Goal: Task Accomplishment & Management: Complete application form

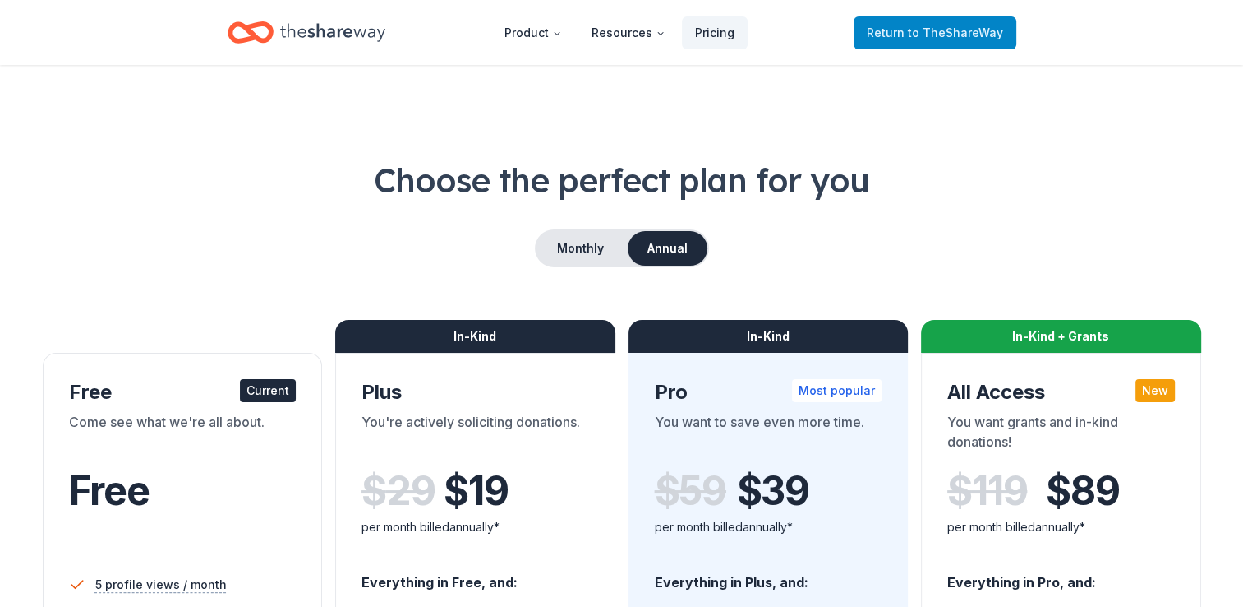
click at [928, 30] on span "to TheShareWay" at bounding box center [955, 32] width 95 height 14
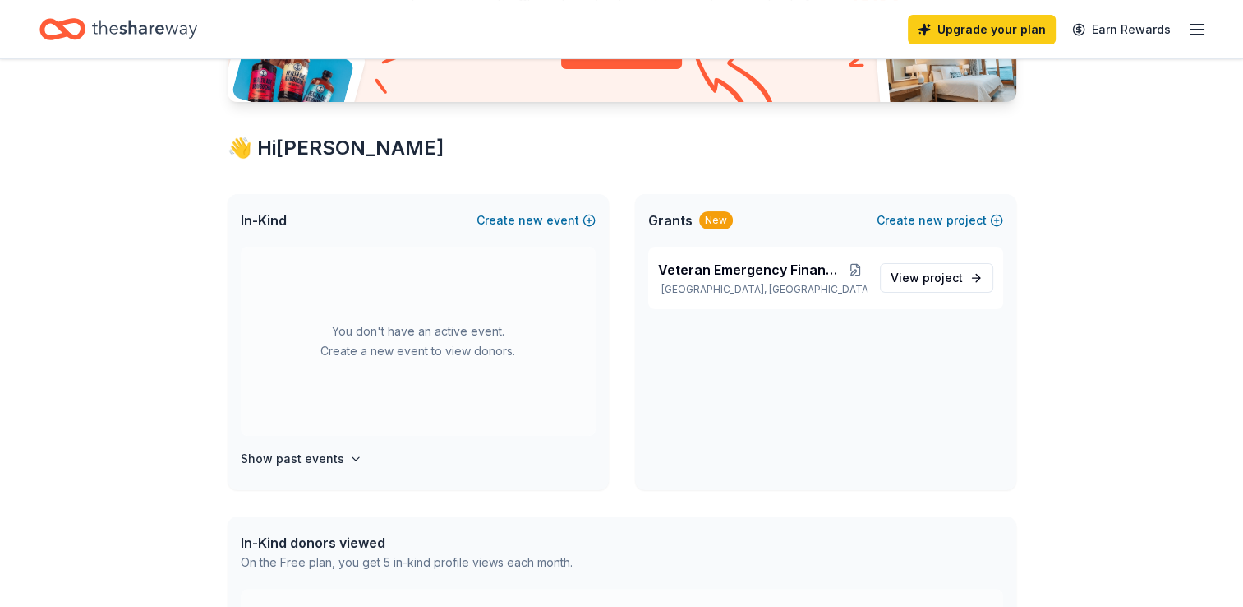
scroll to position [247, 0]
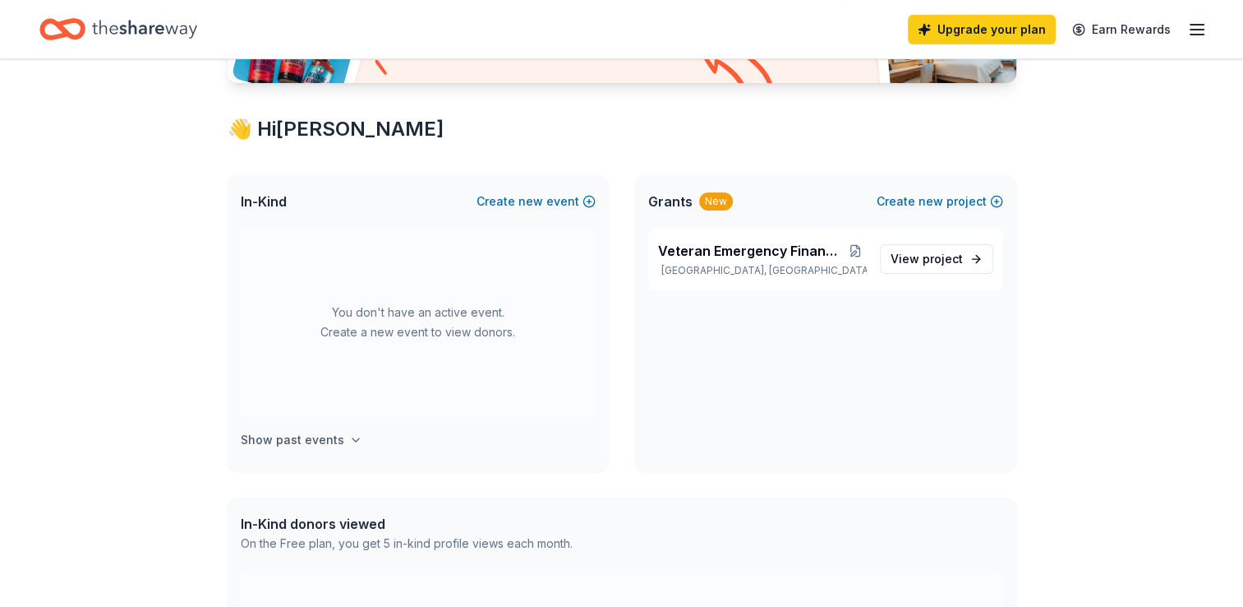
click at [305, 440] on h4 "Show past events" at bounding box center [293, 440] width 104 height 20
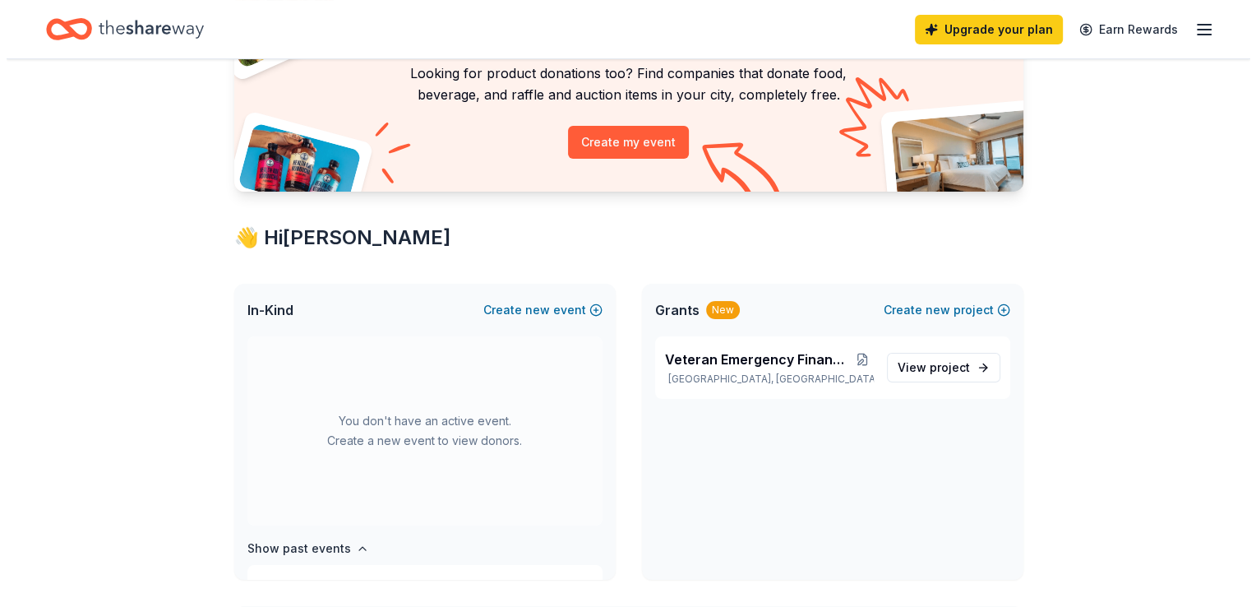
scroll to position [164, 0]
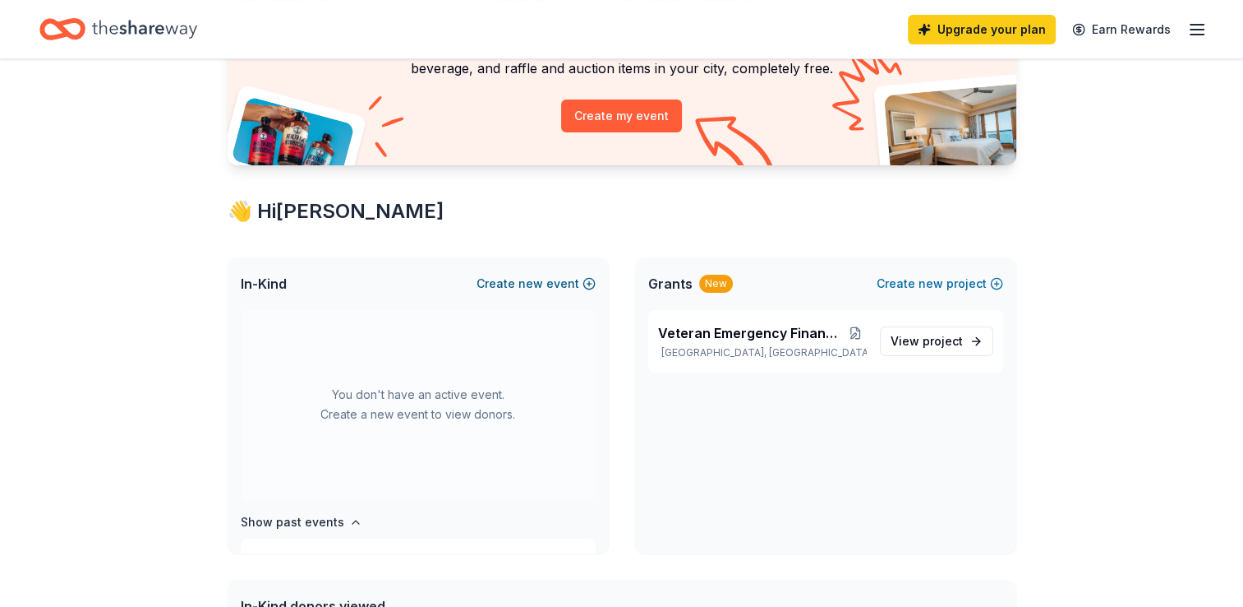
click at [541, 288] on span "new" at bounding box center [531, 284] width 25 height 20
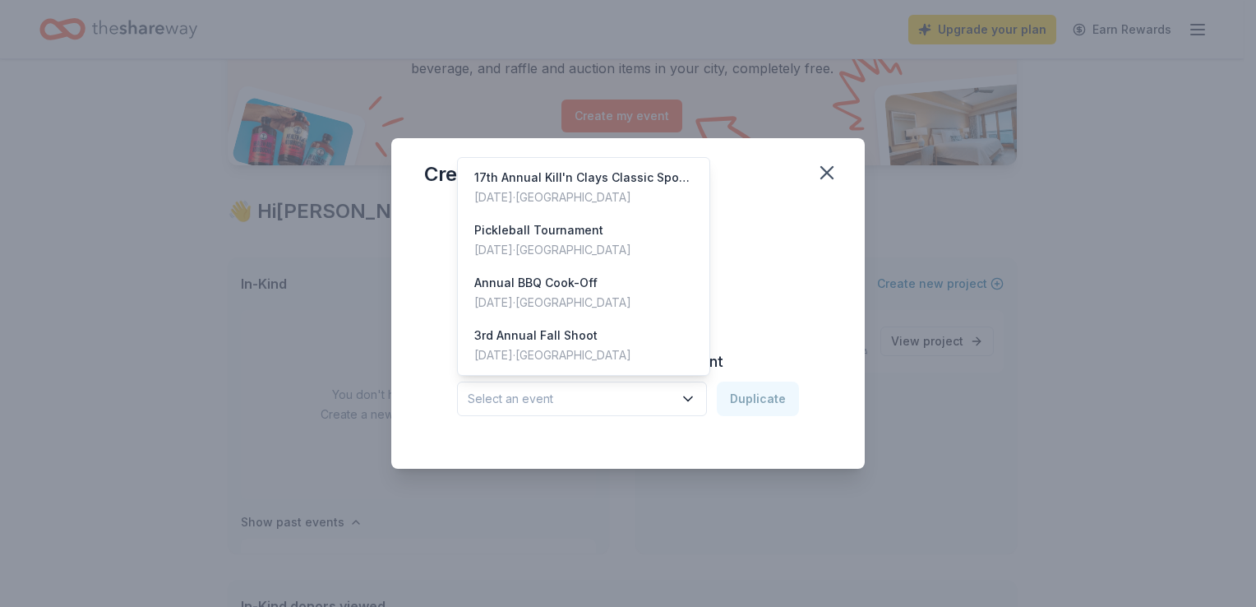
click at [690, 396] on icon "button" at bounding box center [688, 398] width 16 height 16
click at [526, 335] on div "3rd Annual Fall Shoot" at bounding box center [552, 335] width 157 height 20
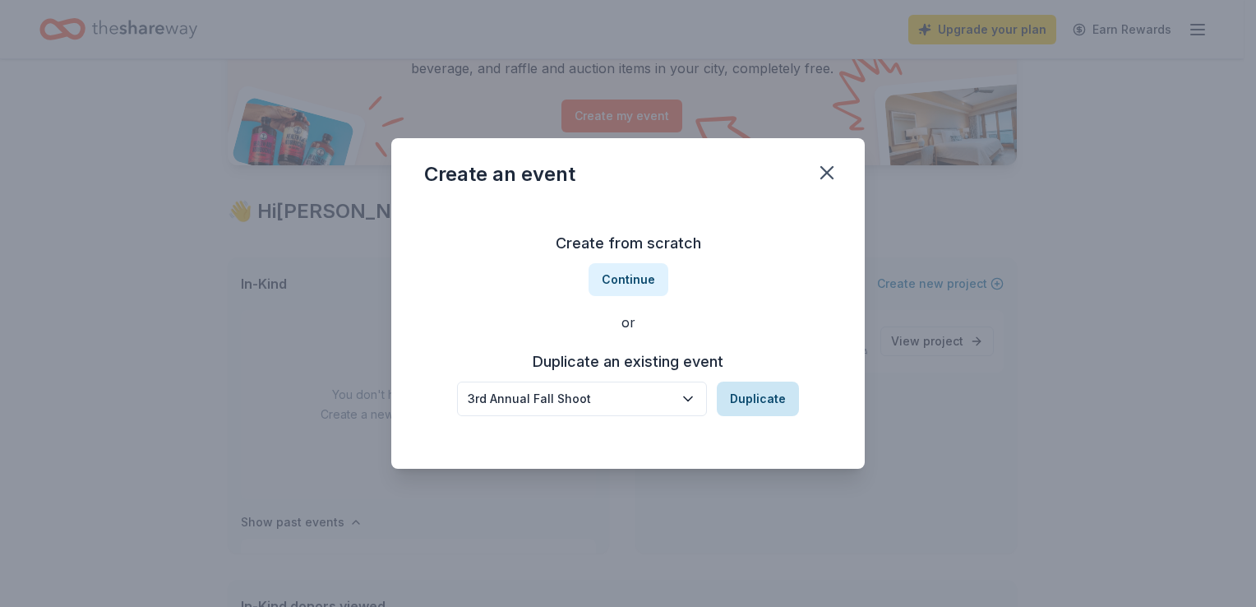
click at [750, 398] on button "Duplicate" at bounding box center [758, 398] width 82 height 35
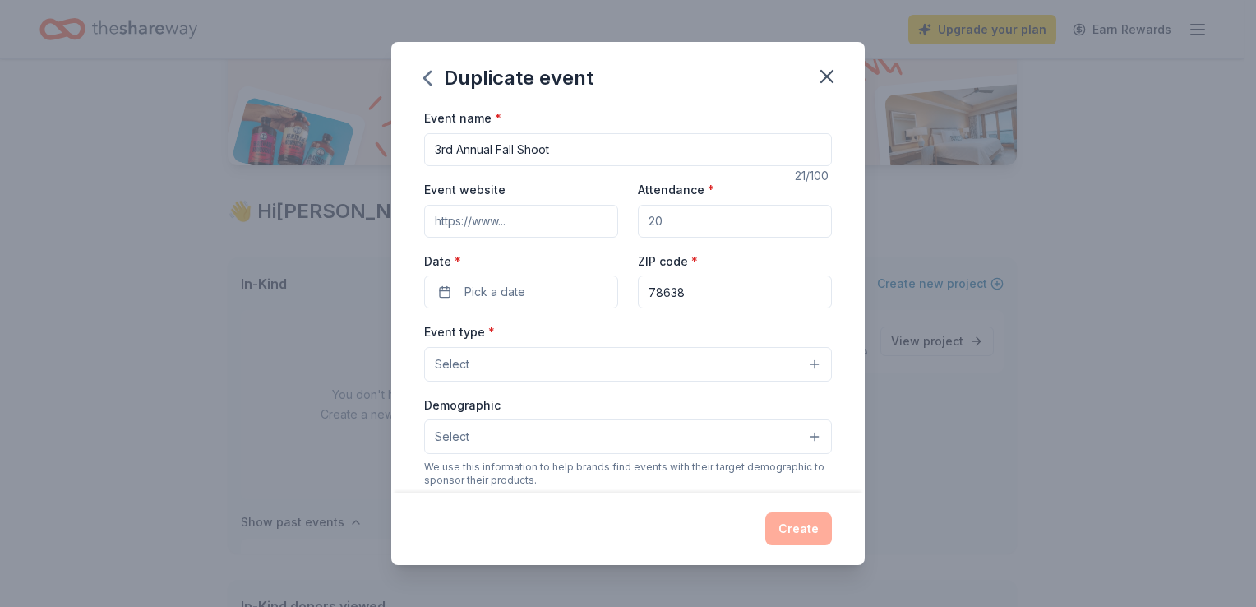
click at [439, 146] on input "3rd Annual Fall Shoot" at bounding box center [628, 149] width 408 height 33
type input "4rd Annual Fall Shoot"
click at [434, 228] on input "Event website" at bounding box center [521, 221] width 194 height 33
click at [484, 210] on input "Event website" at bounding box center [521, 221] width 194 height 33
paste input "h"
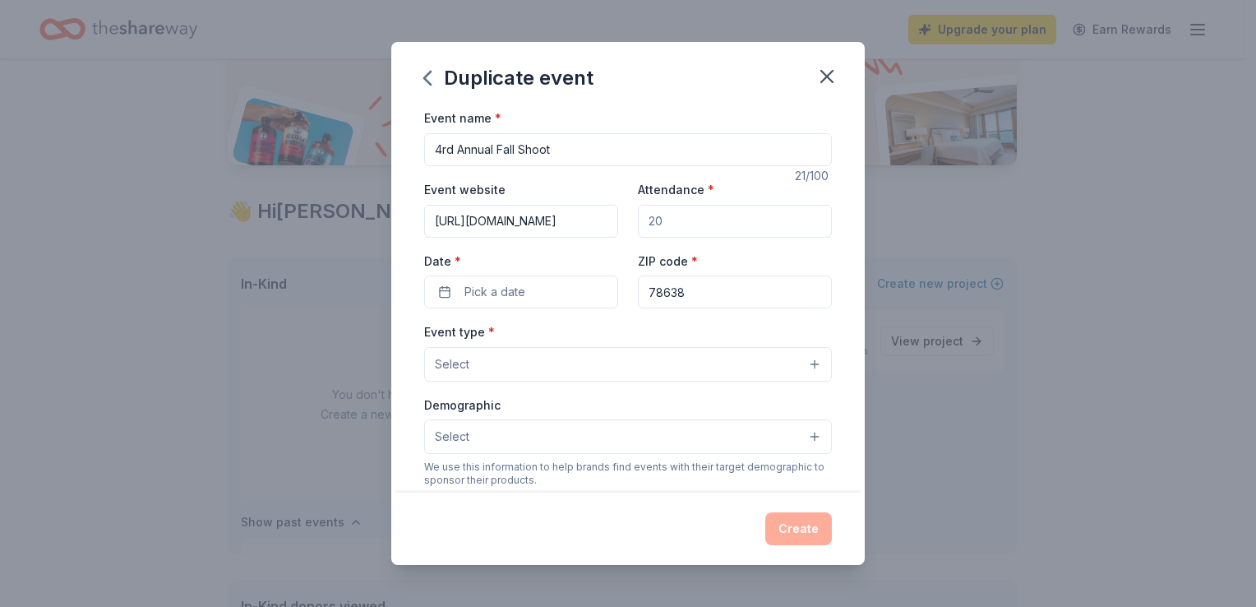
type input "http://texaspva.org"
drag, startPoint x: 546, startPoint y: 222, endPoint x: 324, endPoint y: 222, distance: 221.9
click at [324, 222] on div "Duplicate event Event name * 4rd Annual Fall Shoot 21 /100 Event website http:/…" at bounding box center [628, 303] width 1256 height 607
paste input "https://texaspva.org/wp-content/uploads/2016/06/2025-Fall-Shoot-Registration-Fo…"
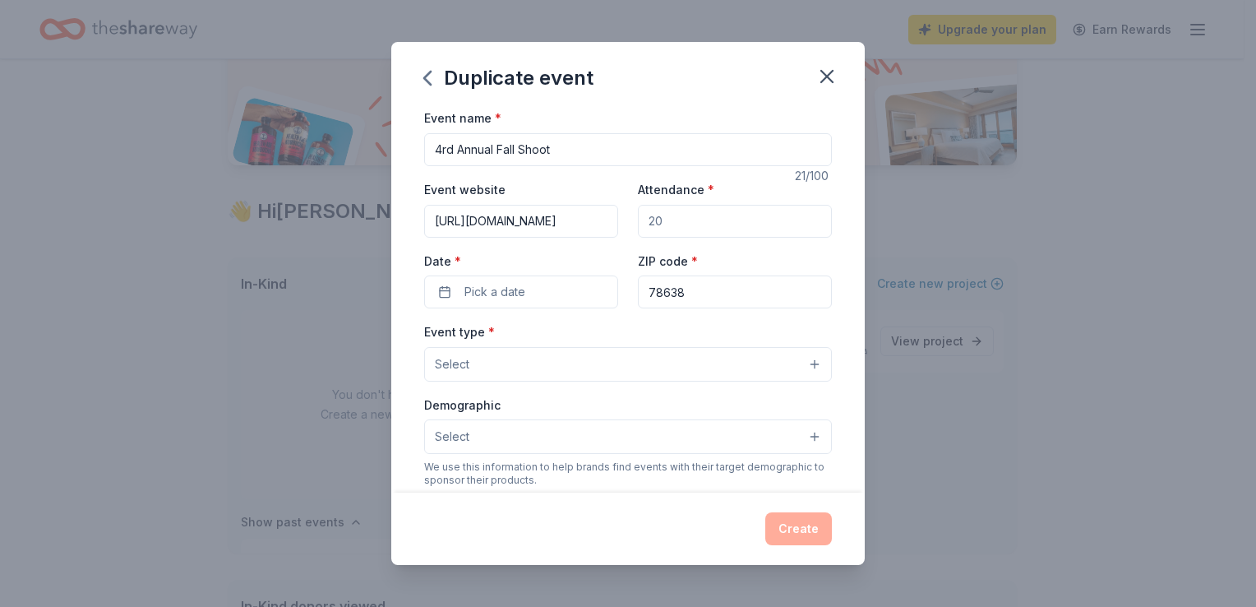
type input "https://texaspva.org/wp-content/uploads/2016/06/2025-Fall-Shoot-Registration-Fo…"
click at [653, 218] on input "Attendance *" at bounding box center [735, 221] width 194 height 33
click at [664, 222] on input "Attendance *" at bounding box center [735, 221] width 194 height 33
type input "80"
click at [501, 293] on span "Pick a date" at bounding box center [494, 292] width 61 height 20
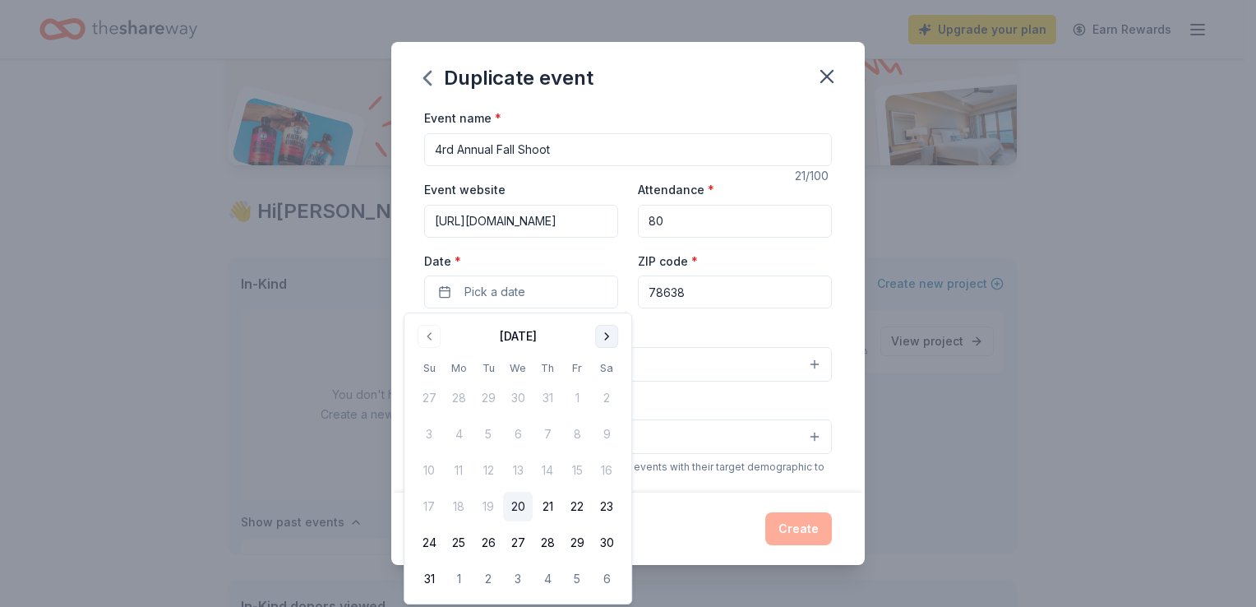
click at [609, 340] on button "Go to next month" at bounding box center [606, 336] width 23 height 23
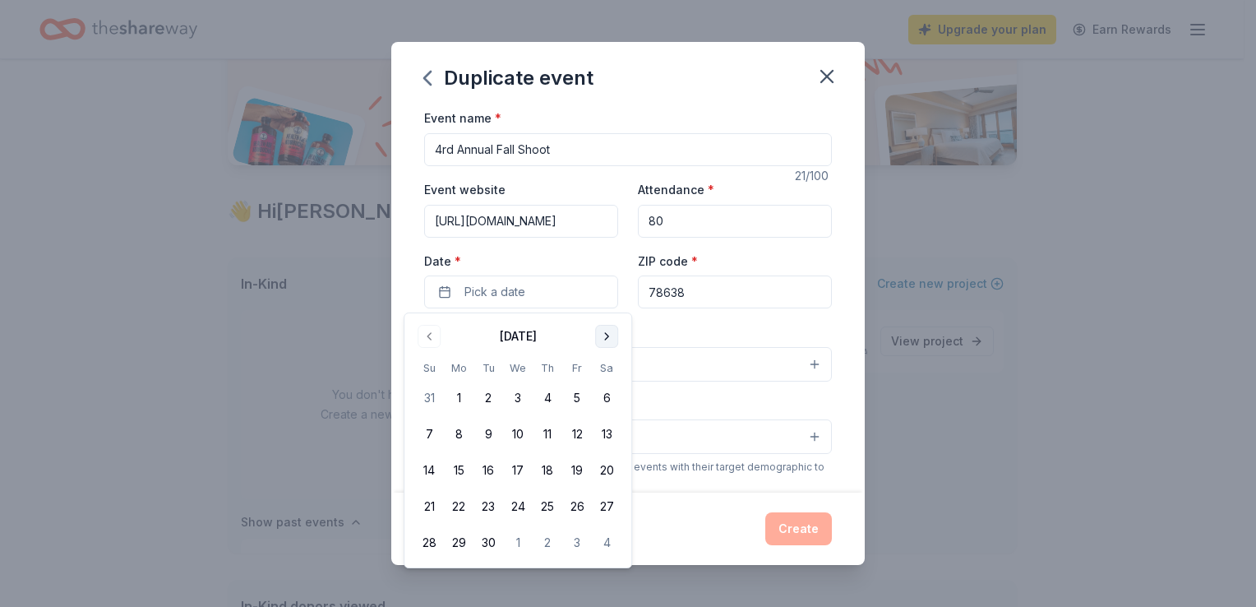
click at [609, 340] on button "Go to next month" at bounding box center [606, 336] width 23 height 23
click at [424, 431] on button "5" at bounding box center [429, 434] width 30 height 30
click at [771, 301] on input "78638" at bounding box center [735, 291] width 194 height 33
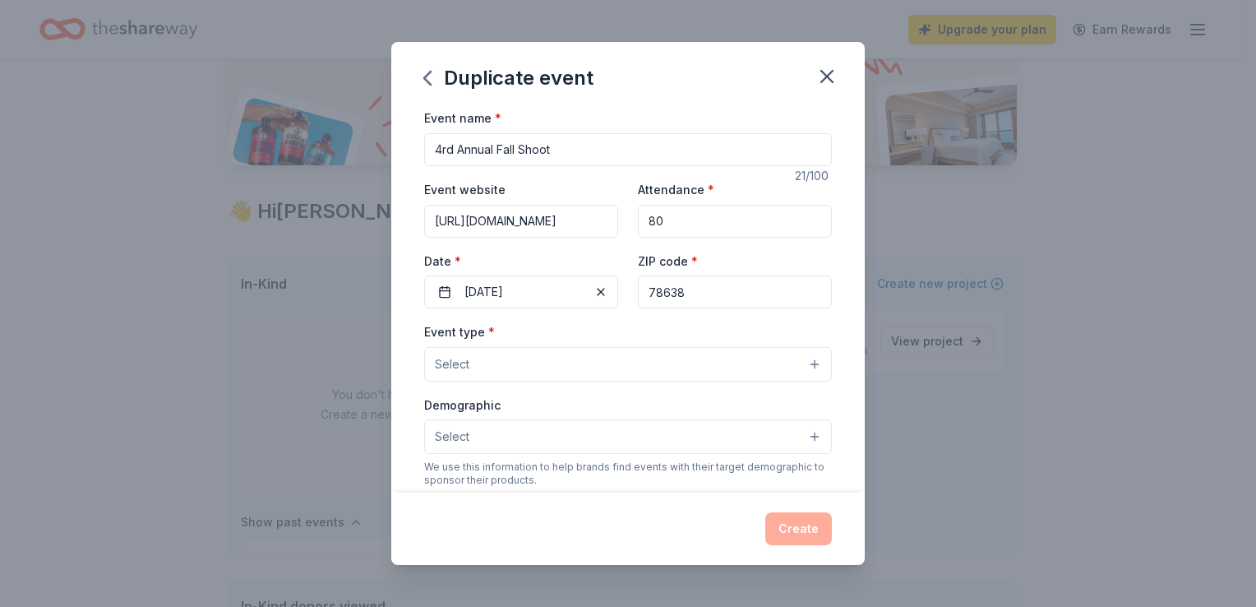
click at [526, 359] on button "Select" at bounding box center [628, 364] width 408 height 35
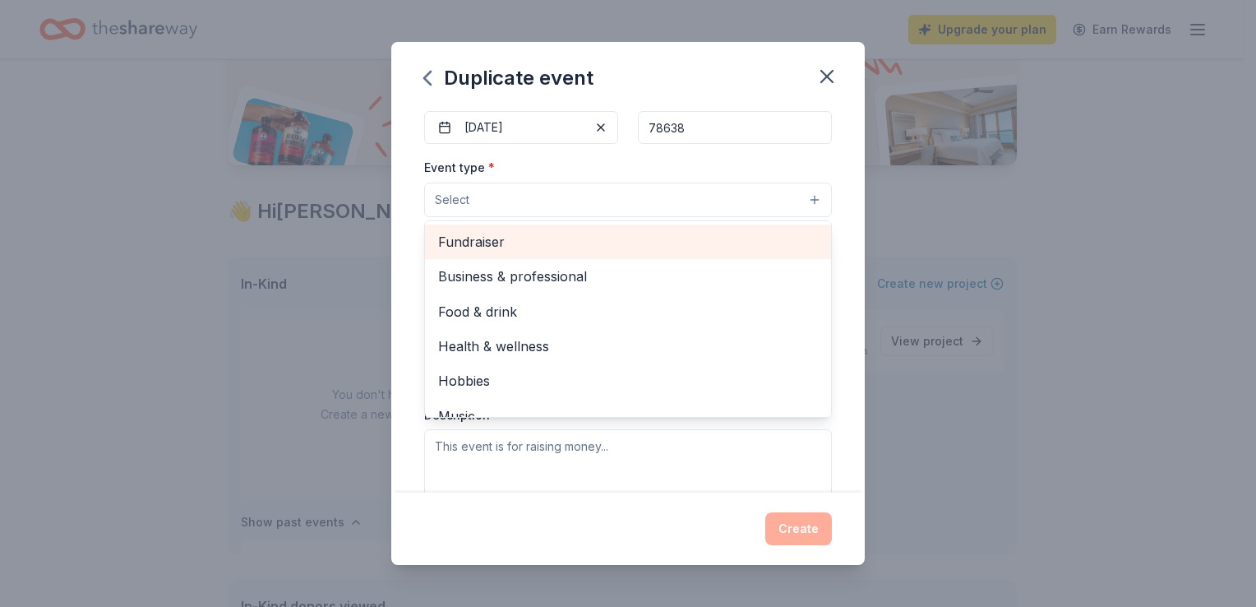
click at [487, 241] on span "Fundraiser" at bounding box center [628, 241] width 380 height 21
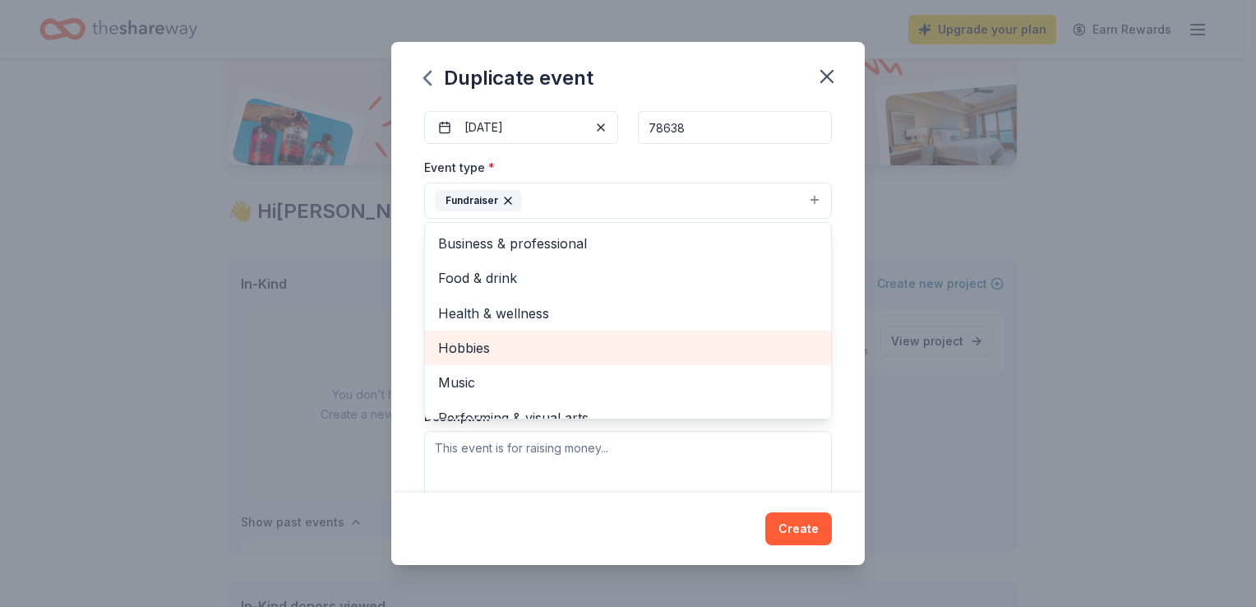
click at [523, 348] on span "Hobbies" at bounding box center [628, 347] width 380 height 21
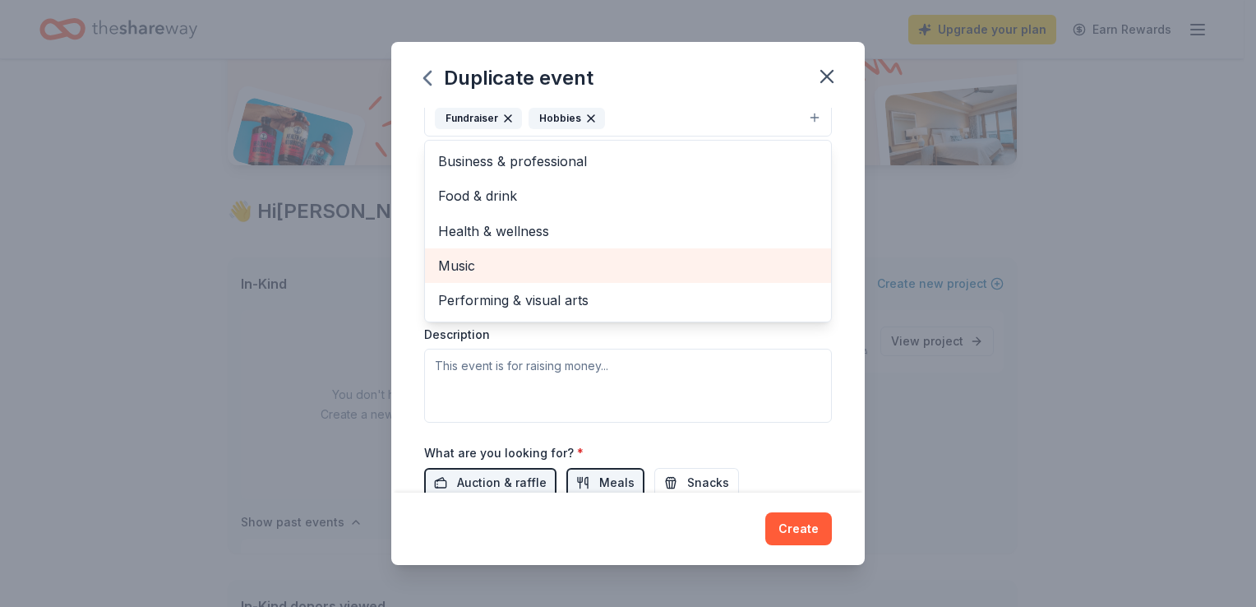
scroll to position [164, 0]
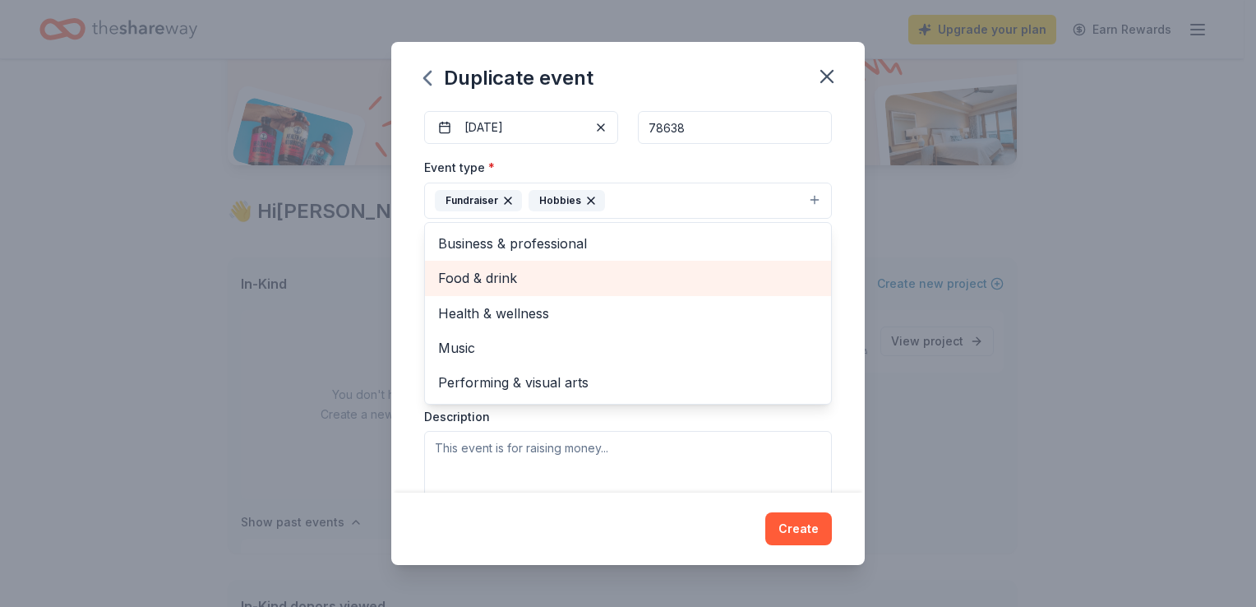
click at [509, 272] on span "Food & drink" at bounding box center [628, 277] width 380 height 21
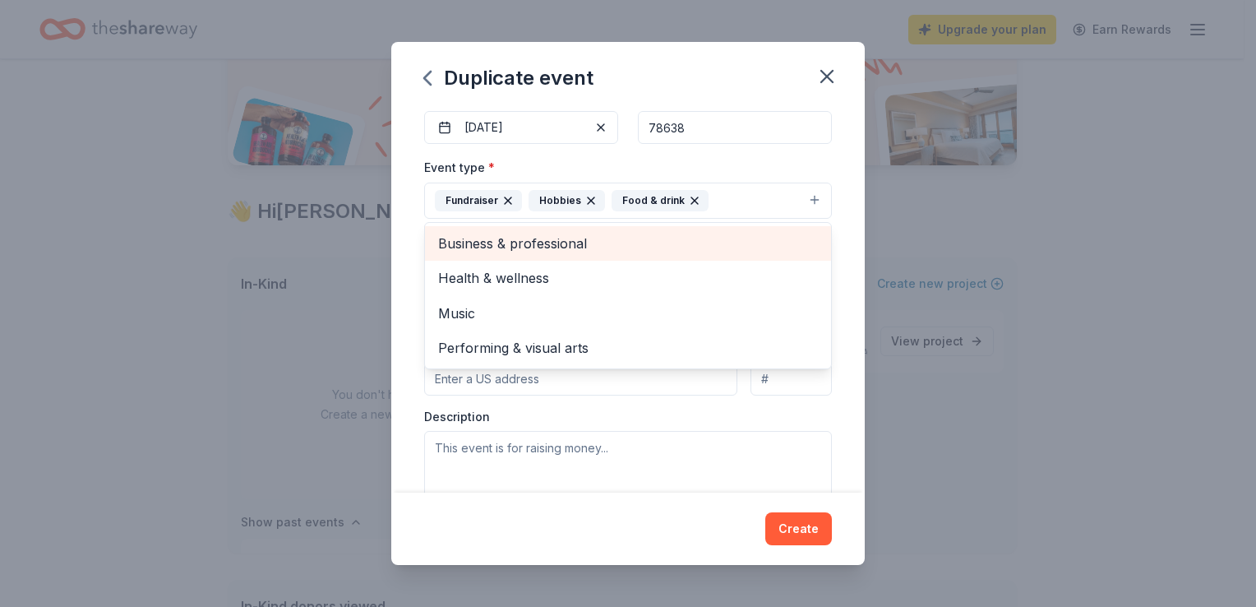
click at [537, 242] on span "Business & professional" at bounding box center [628, 243] width 380 height 21
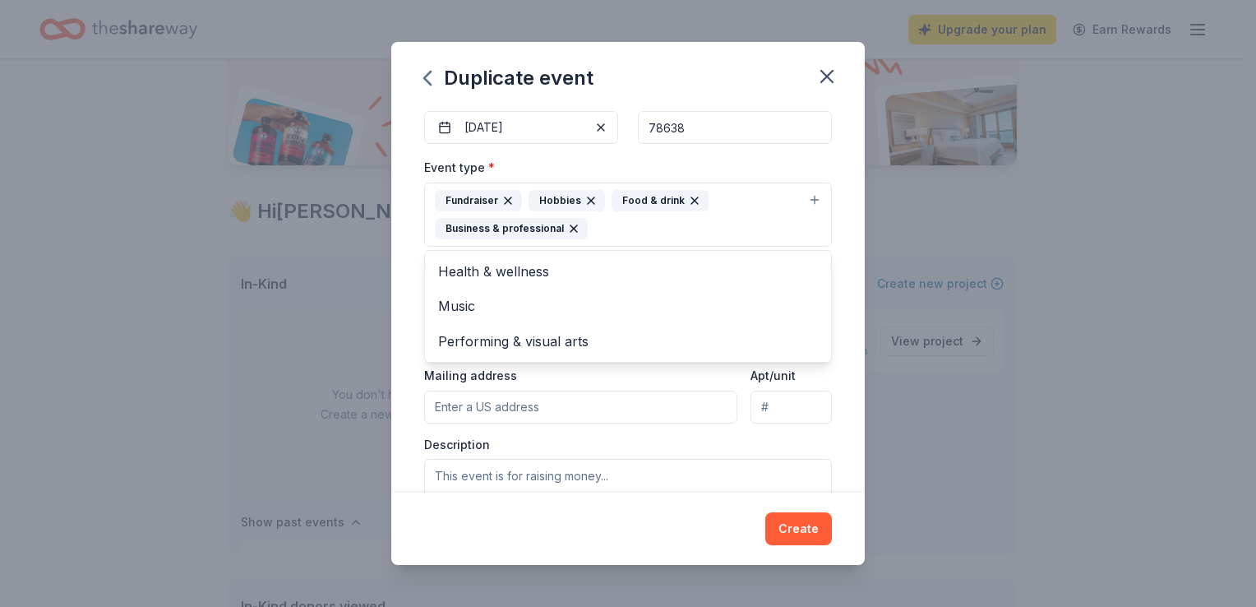
click at [558, 404] on div "Event type * Fundraiser Hobbies Food & drink Business & professional Health & w…" at bounding box center [628, 345] width 408 height 376
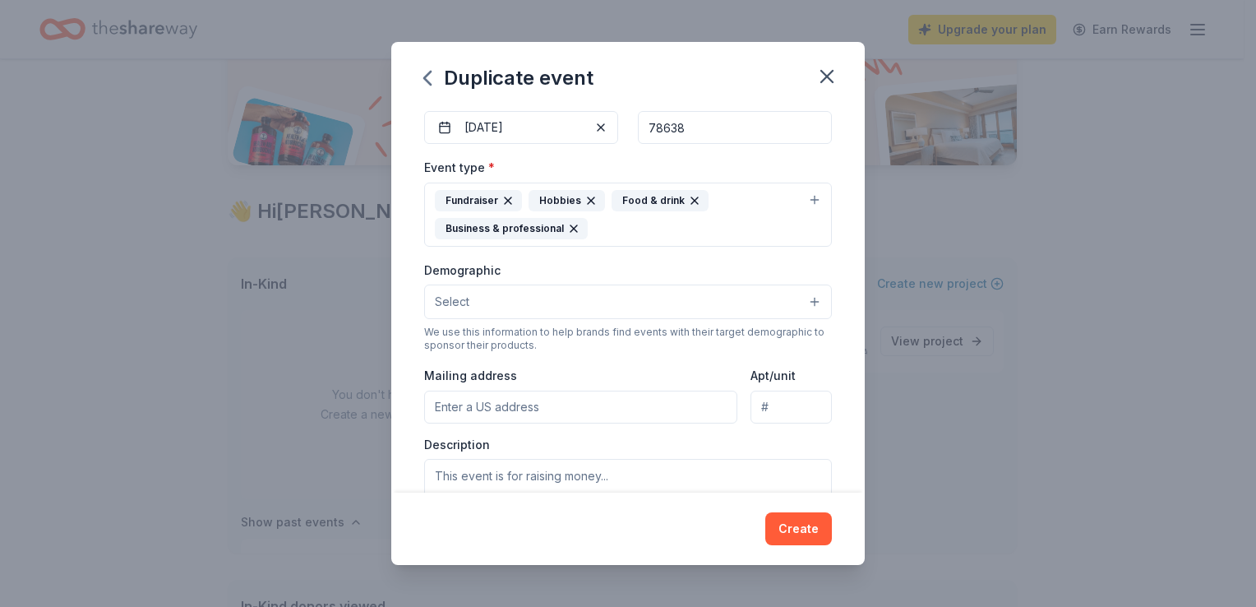
click at [514, 301] on button "Select" at bounding box center [628, 301] width 408 height 35
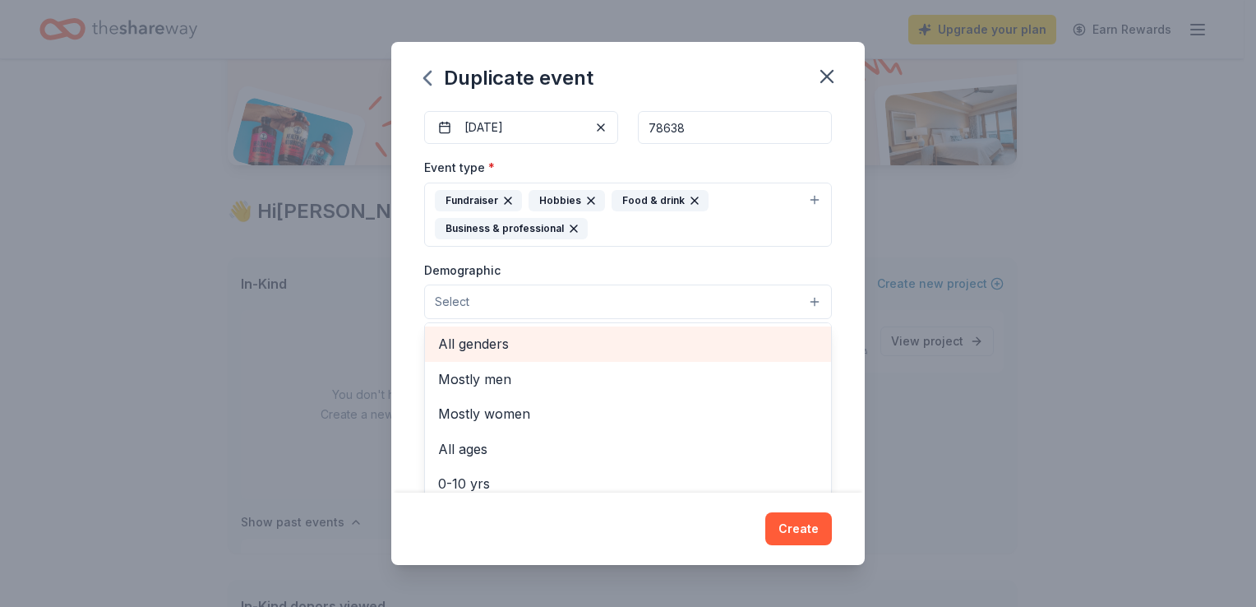
click at [504, 342] on span "All genders" at bounding box center [628, 343] width 380 height 21
click at [519, 346] on span "Mostly men" at bounding box center [628, 344] width 380 height 21
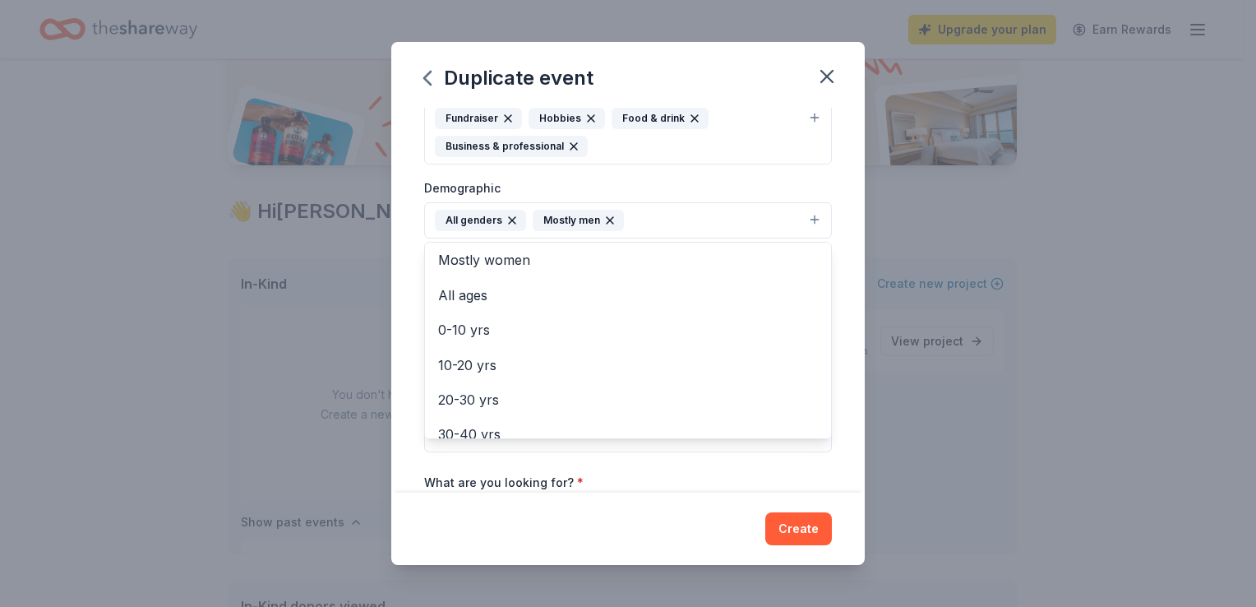
scroll to position [0, 0]
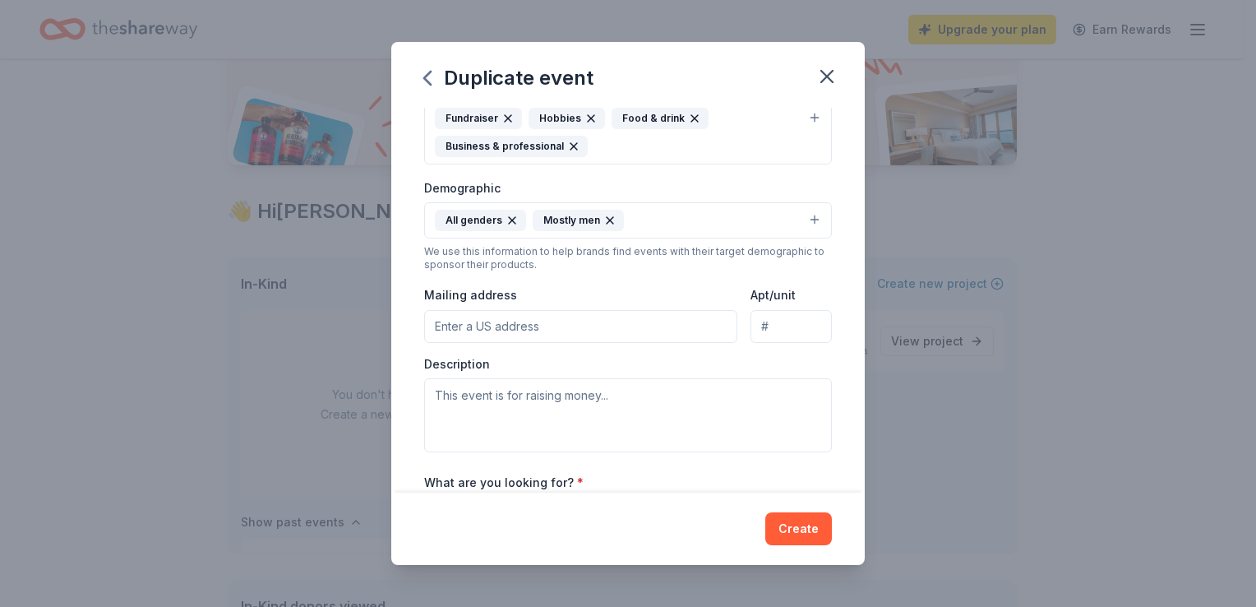
click at [652, 214] on button "All genders Mostly men" at bounding box center [628, 220] width 408 height 36
click at [439, 325] on input "Mailing address" at bounding box center [580, 326] width 313 height 33
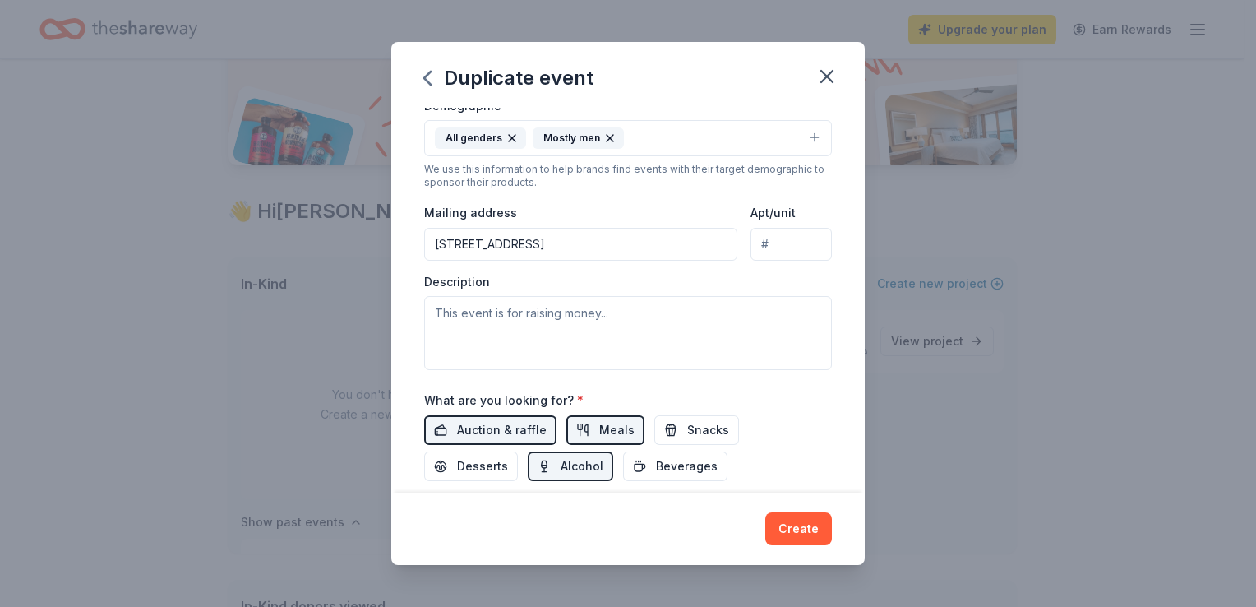
click at [547, 245] on input "5237 Ascot Avenue" at bounding box center [580, 244] width 313 height 33
type input "5237 Ascot Avenue, Spring Branch, TX, 78070"
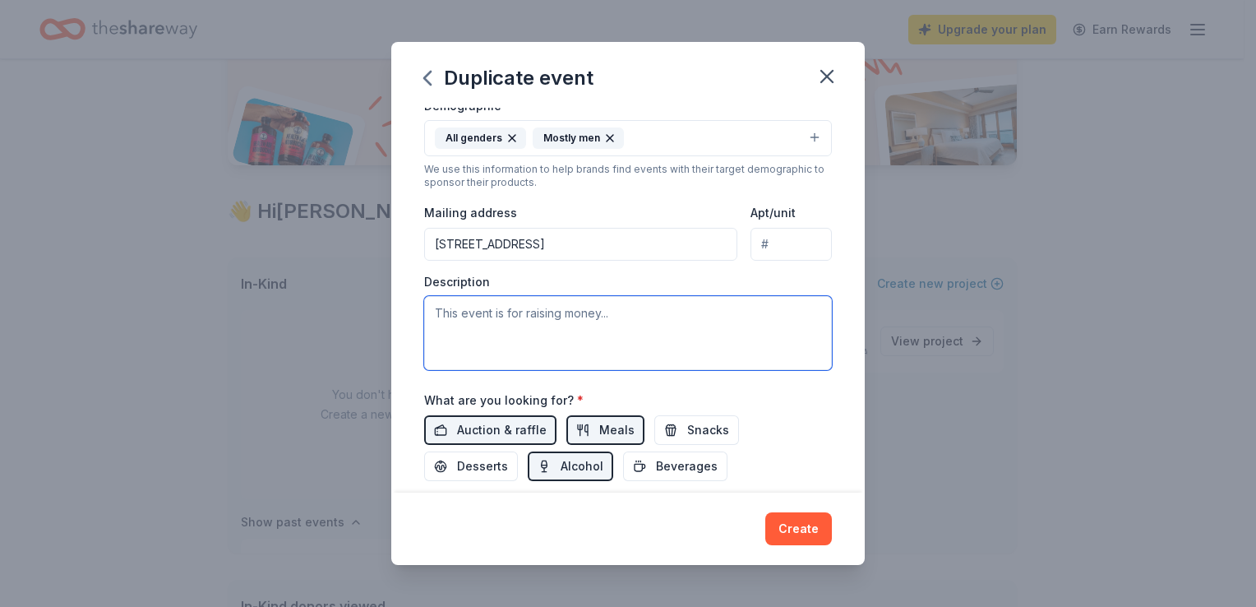
click at [440, 307] on textarea at bounding box center [628, 333] width 408 height 74
type textarea "h"
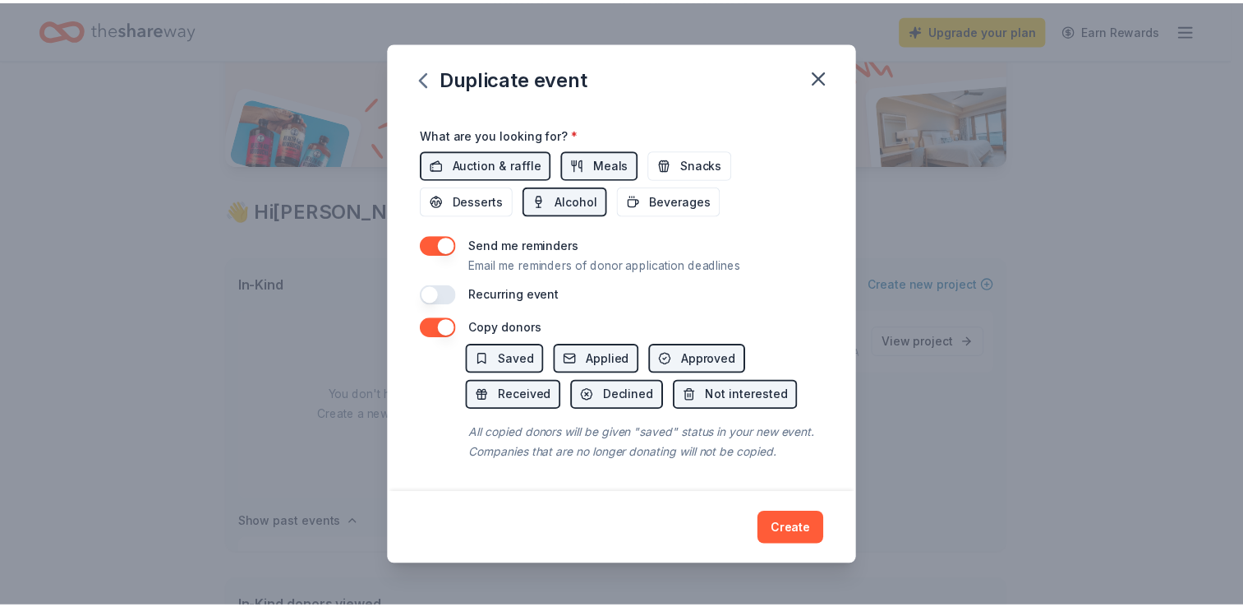
scroll to position [611, 0]
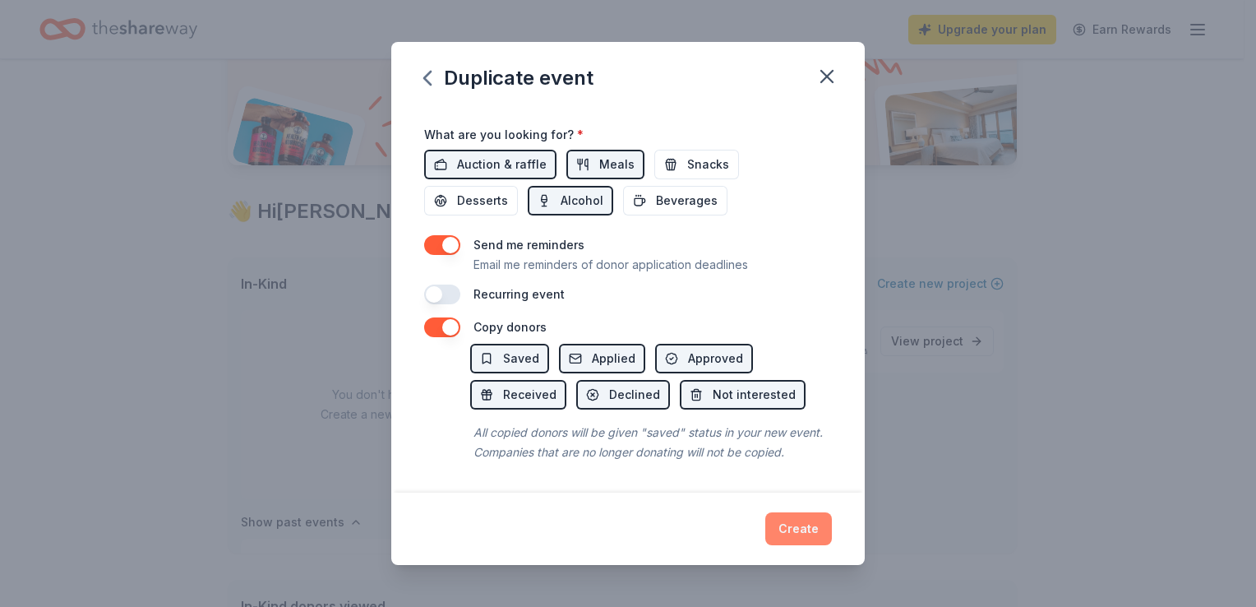
type textarea "This is a fundraising event for the Texas Chapter Paralyzed Veterans of America"
click at [796, 528] on button "Create" at bounding box center [798, 528] width 67 height 33
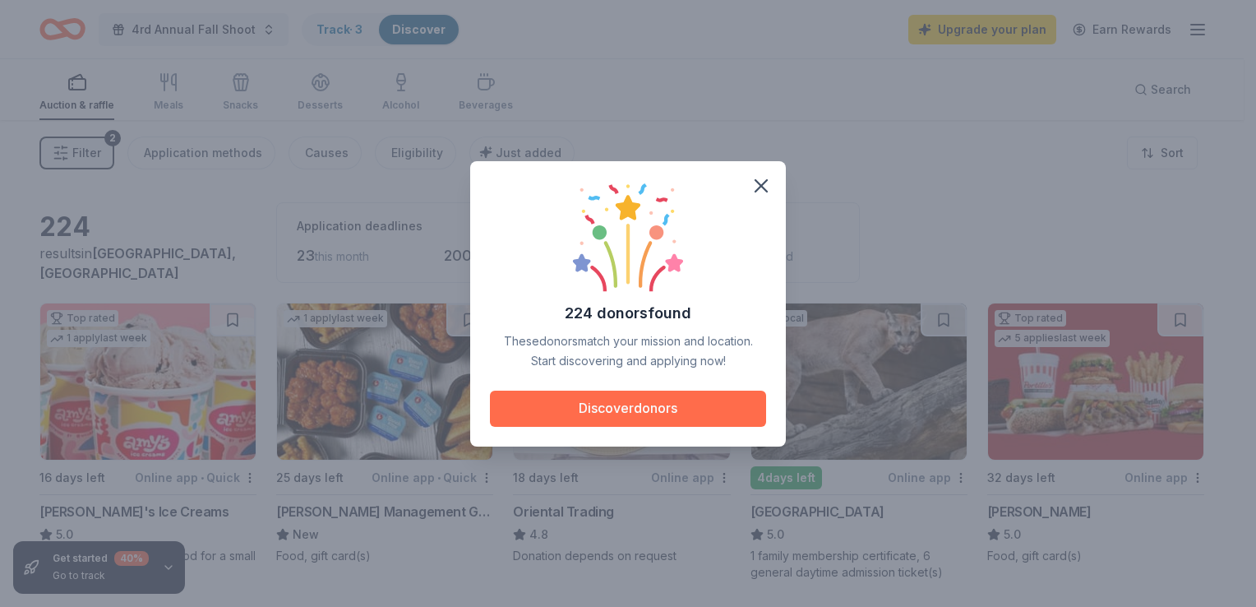
click at [657, 409] on button "Discover donors" at bounding box center [628, 408] width 276 height 36
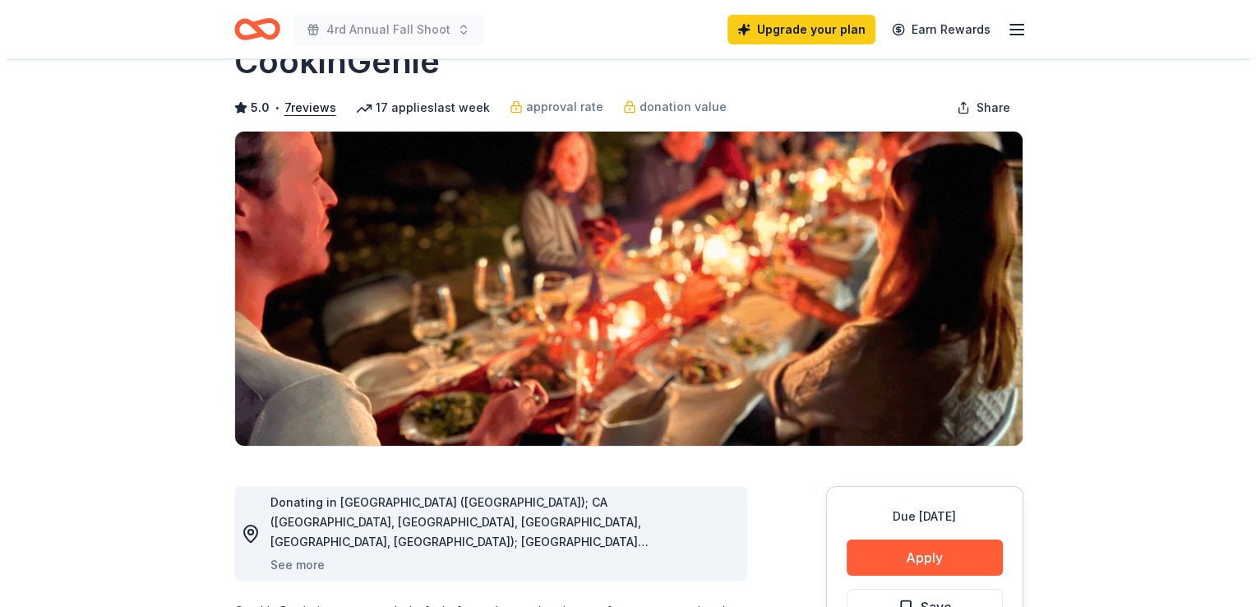
scroll to position [82, 0]
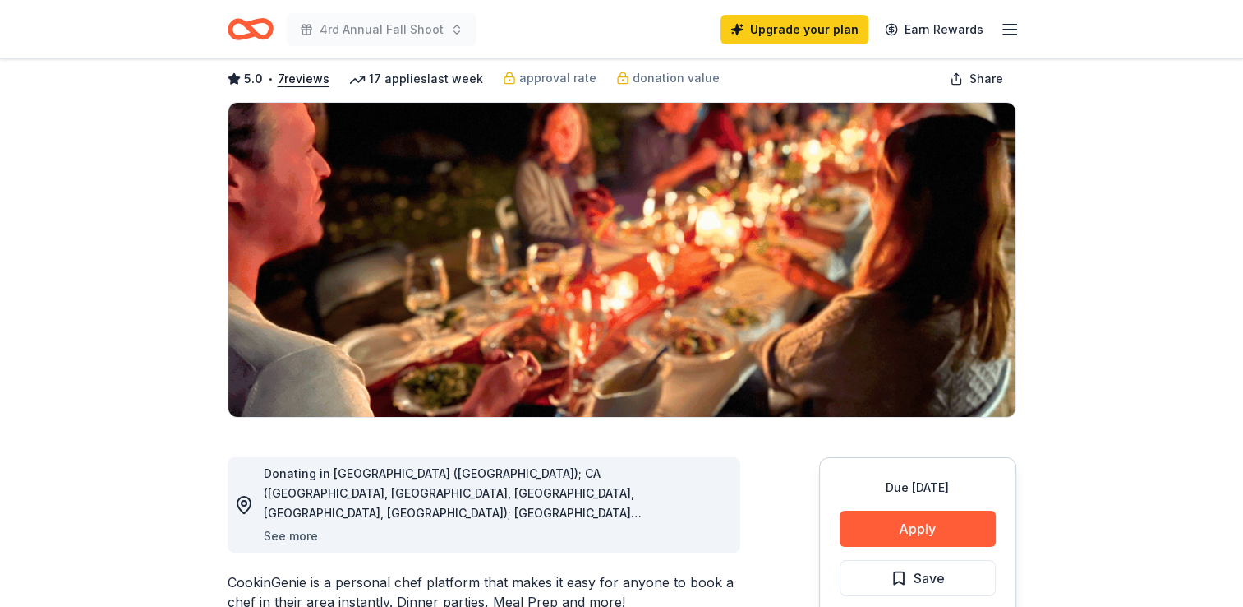
click at [293, 533] on button "See more" at bounding box center [291, 536] width 54 height 20
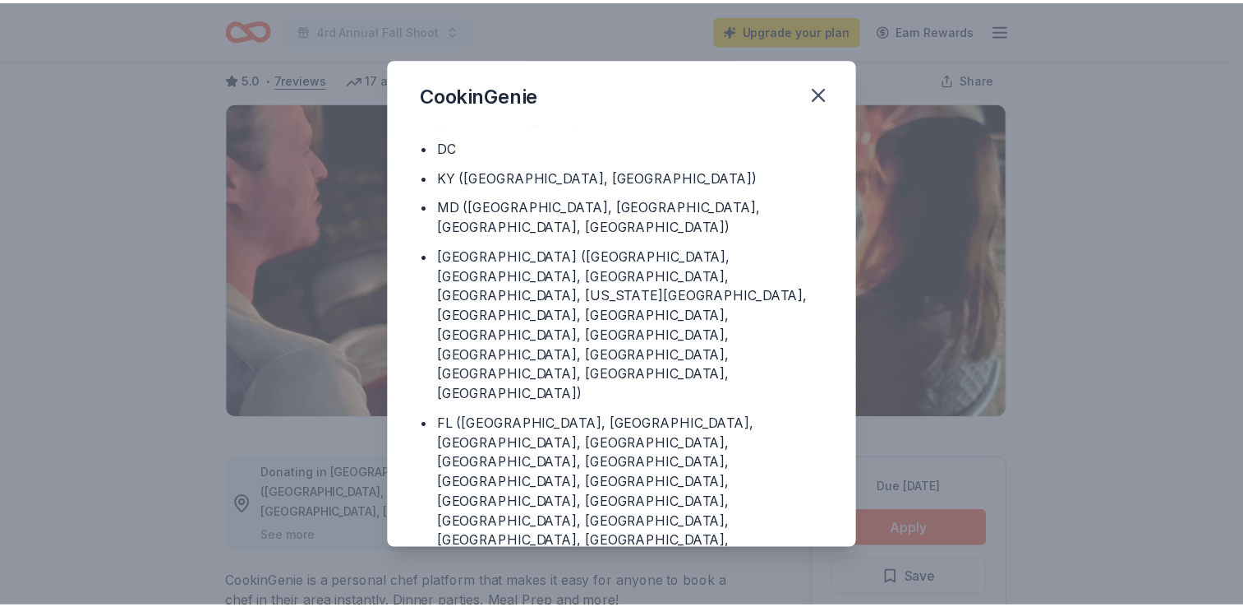
scroll to position [186, 0]
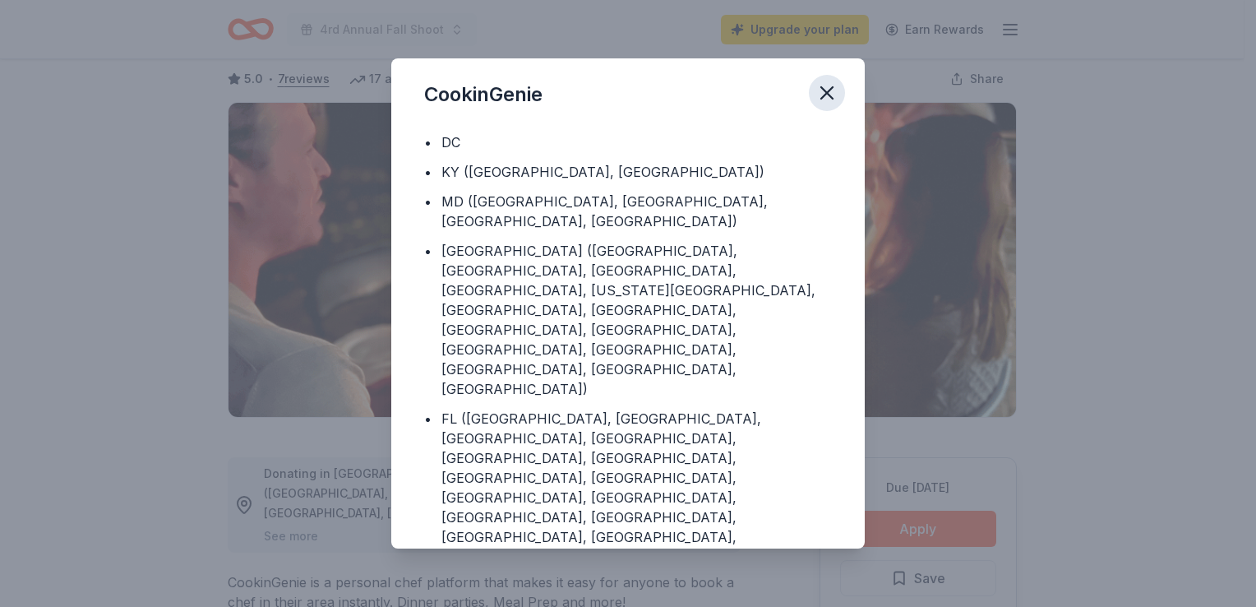
click at [820, 96] on icon "button" at bounding box center [826, 92] width 23 height 23
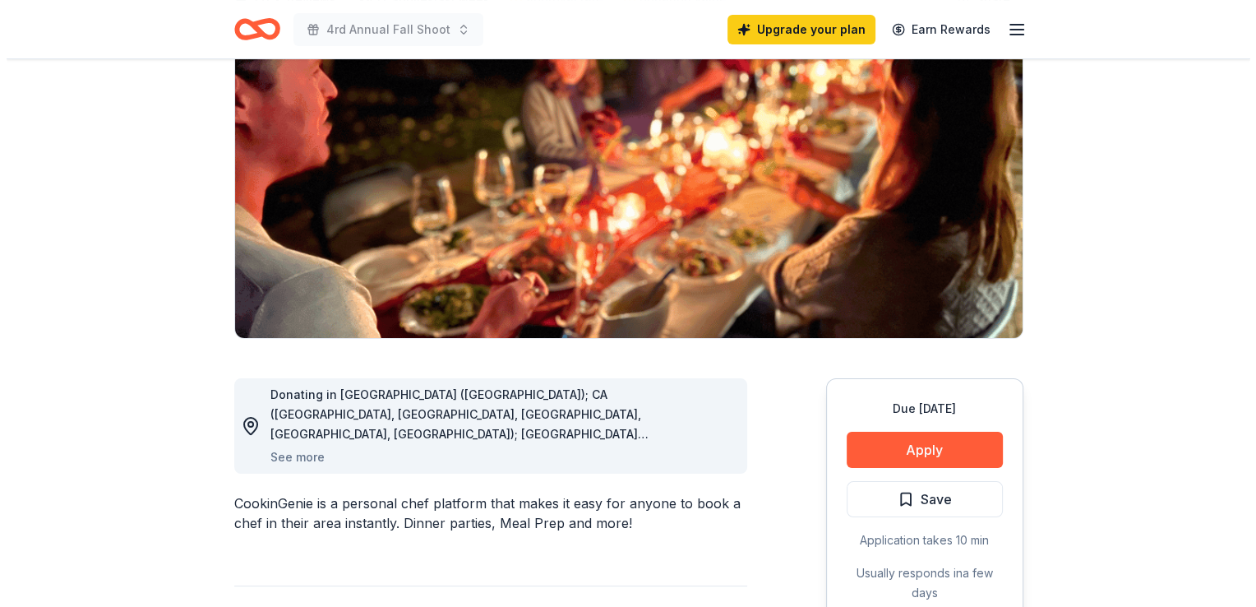
scroll to position [164, 0]
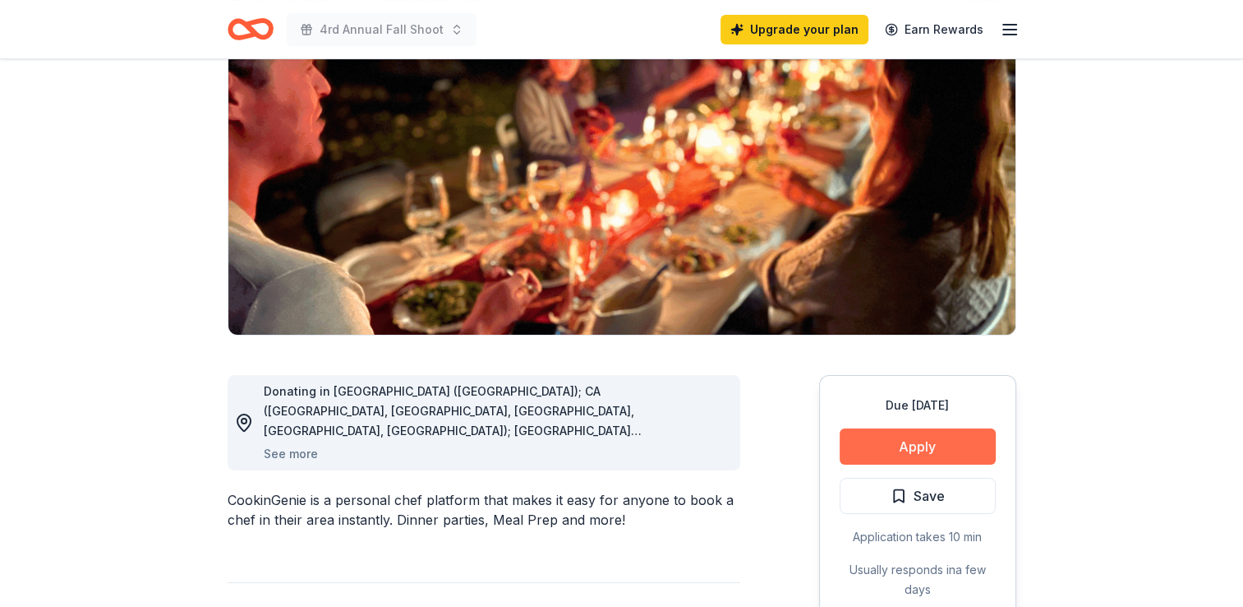
click at [915, 445] on button "Apply" at bounding box center [918, 446] width 156 height 36
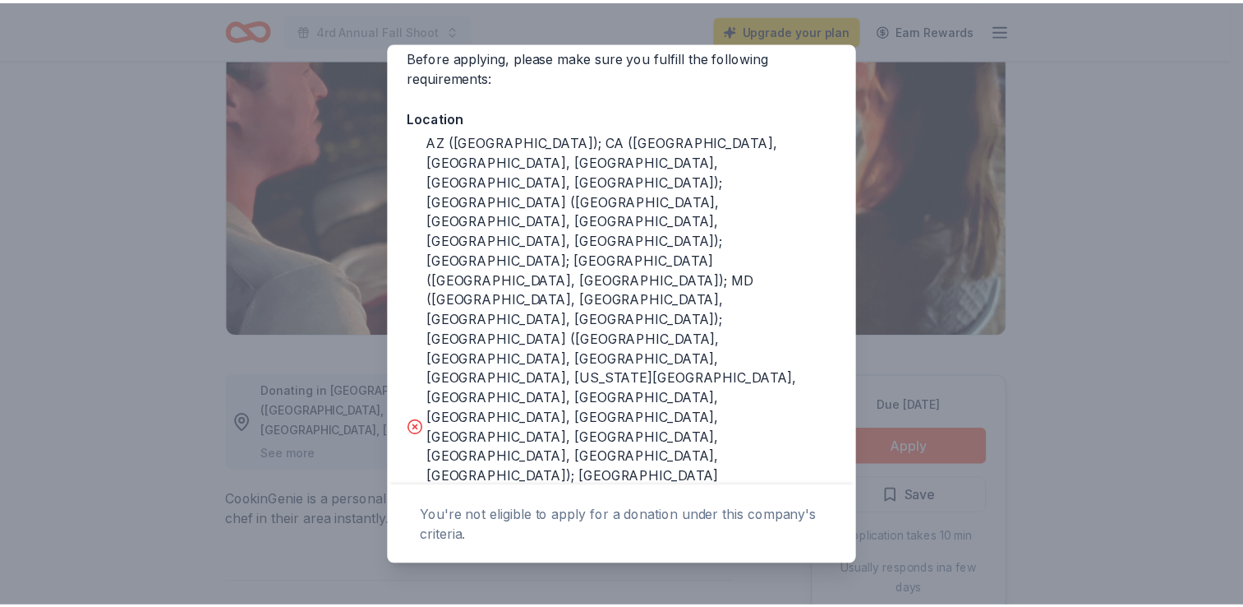
scroll to position [0, 0]
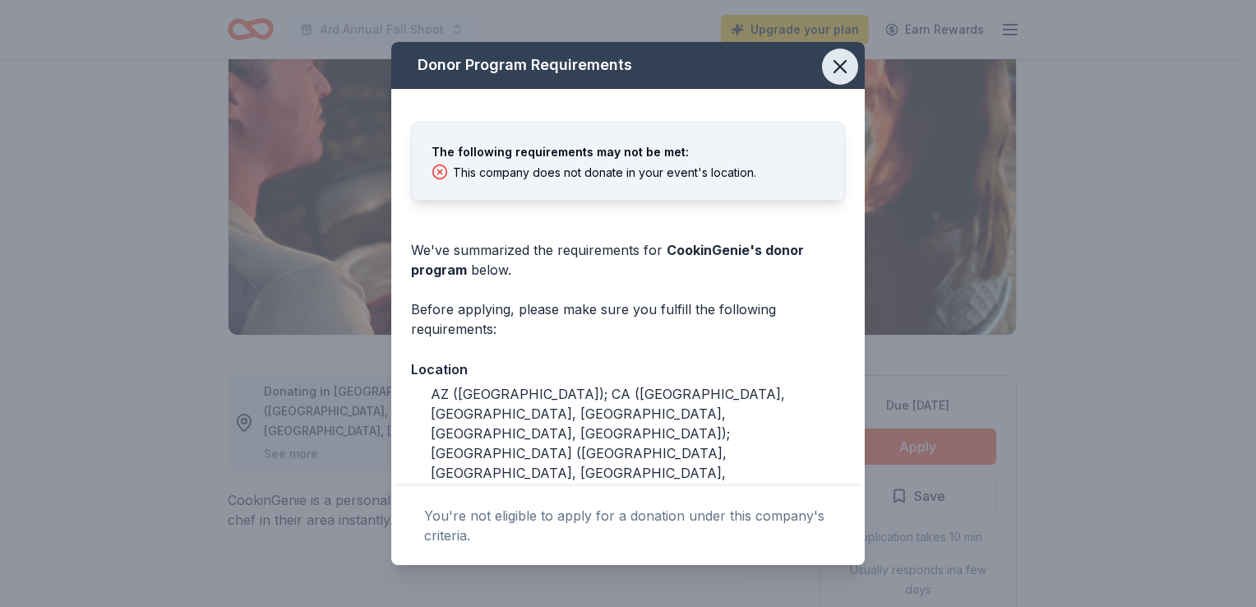
click at [834, 68] on icon "button" at bounding box center [840, 67] width 12 height 12
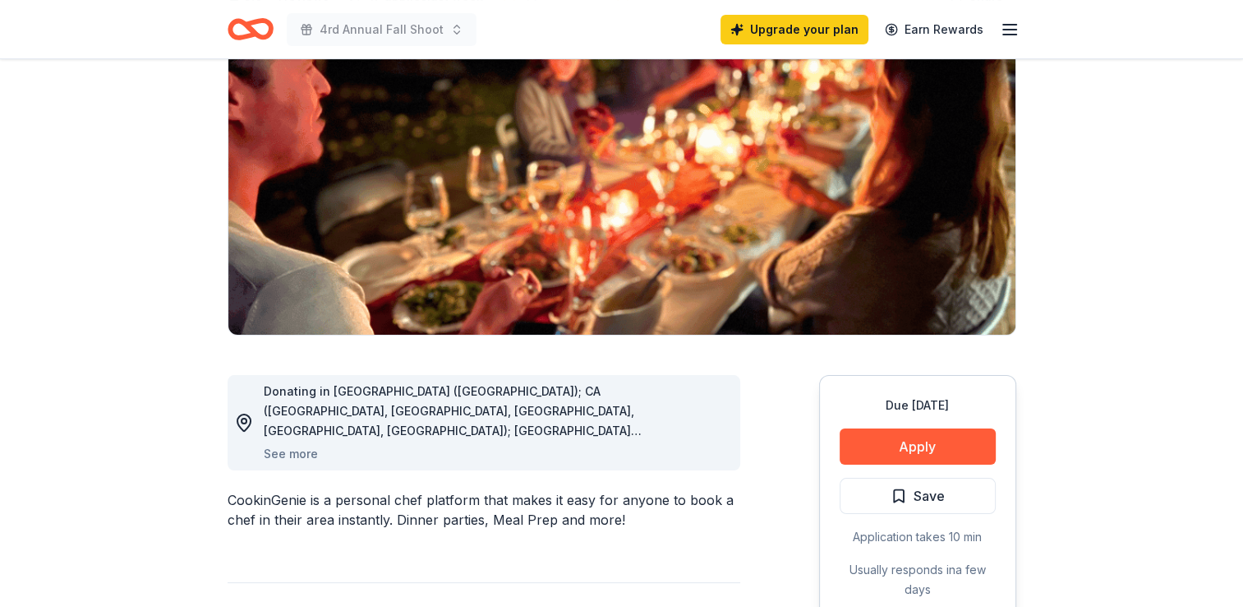
drag, startPoint x: 477, startPoint y: 480, endPoint x: 502, endPoint y: 340, distance: 142.0
click at [386, 399] on div "Donating in AZ (Maricopa County); CA (Los Angeles County, Riverside County, San…" at bounding box center [496, 410] width 464 height 59
